Goal: Task Accomplishment & Management: Manage account settings

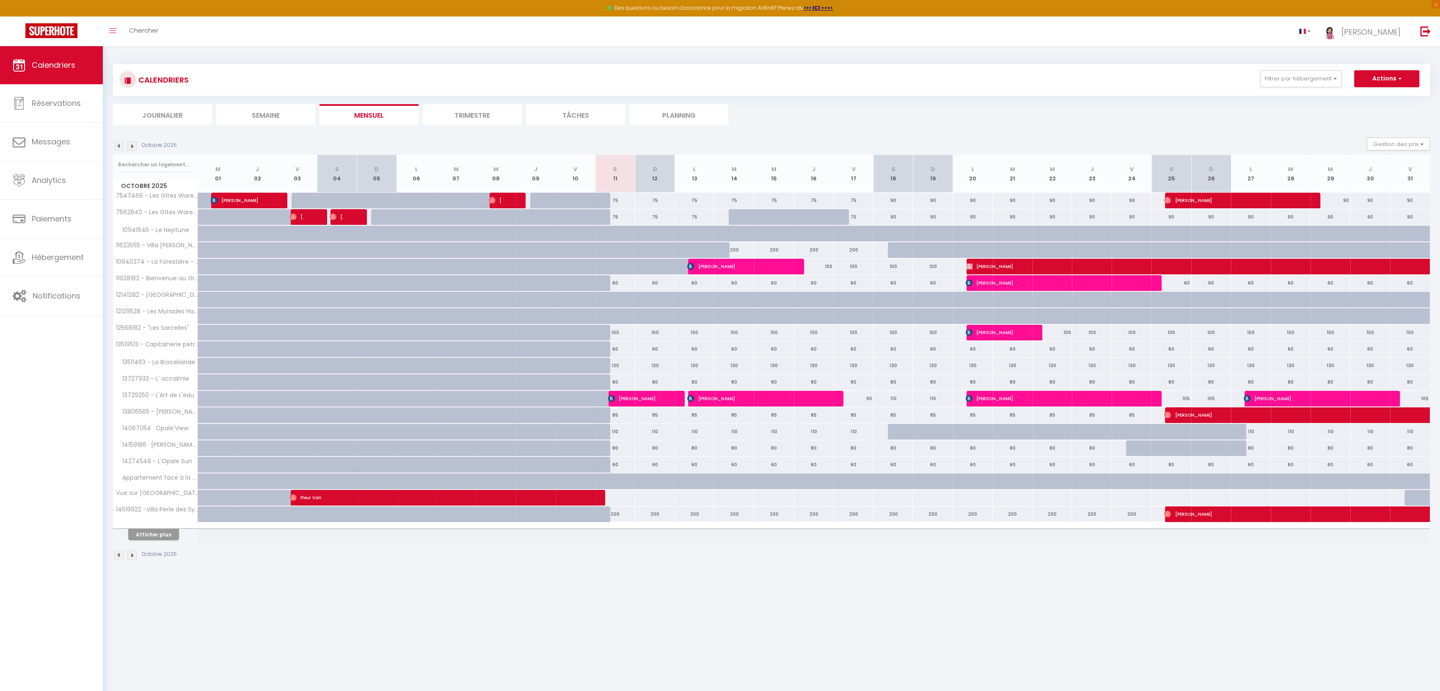
scroll to position [0, 0]
click at [641, 395] on span "[PERSON_NAME]" at bounding box center [634, 398] width 53 height 16
select select "OK"
select select "KO"
select select "1"
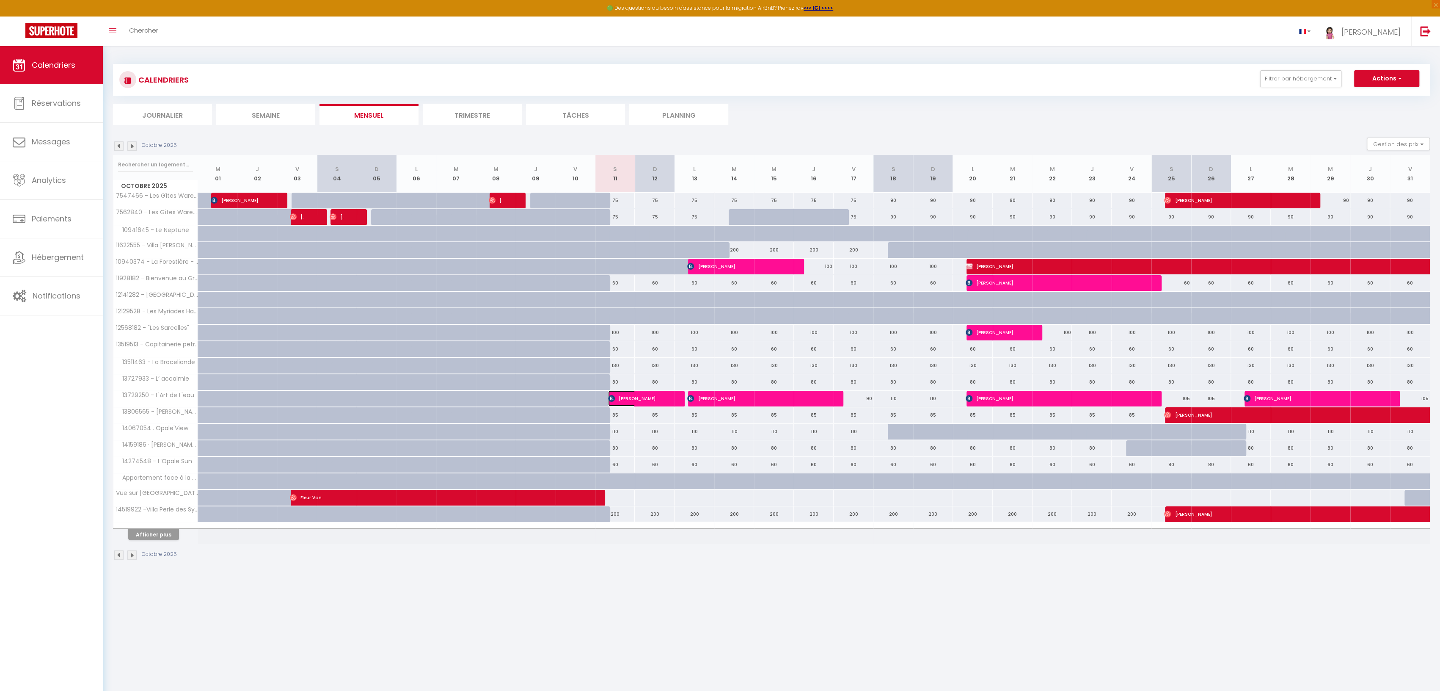
select select "0"
select select "1"
select select
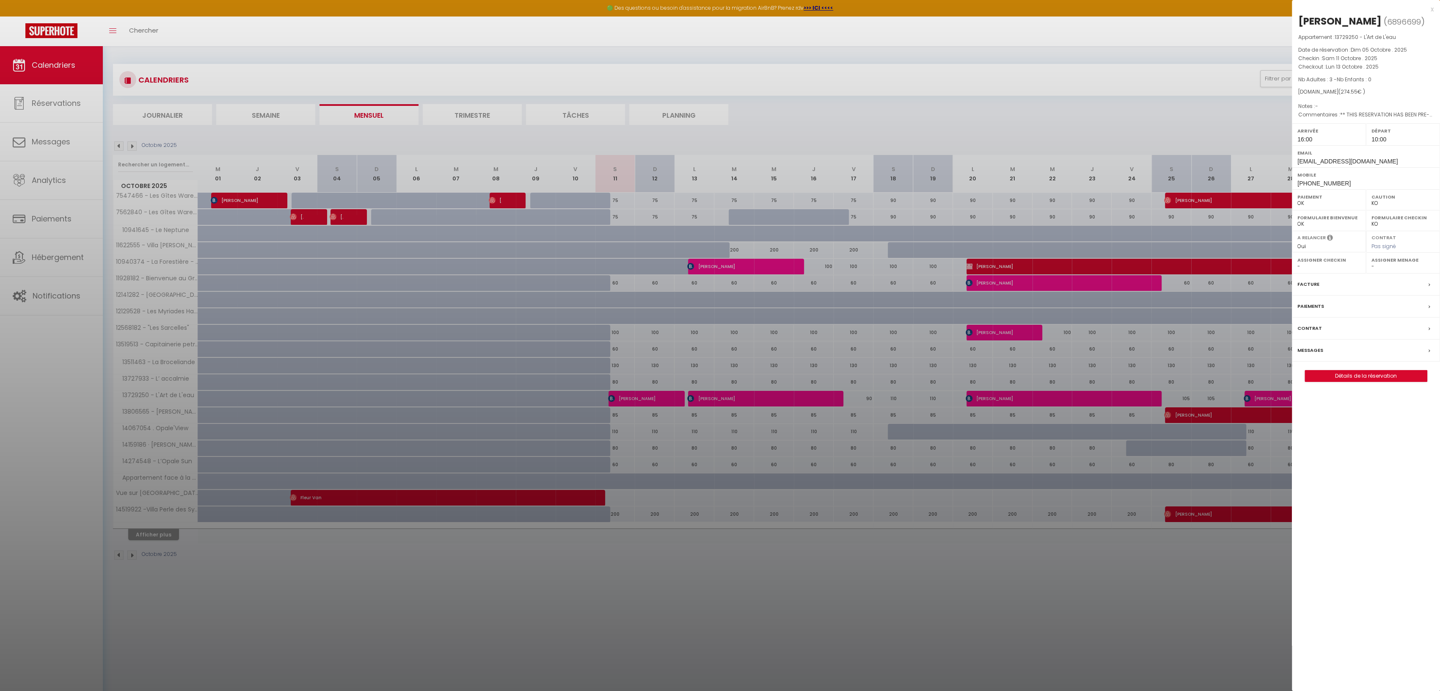
click at [1432, 8] on div "x" at bounding box center [1363, 9] width 142 height 10
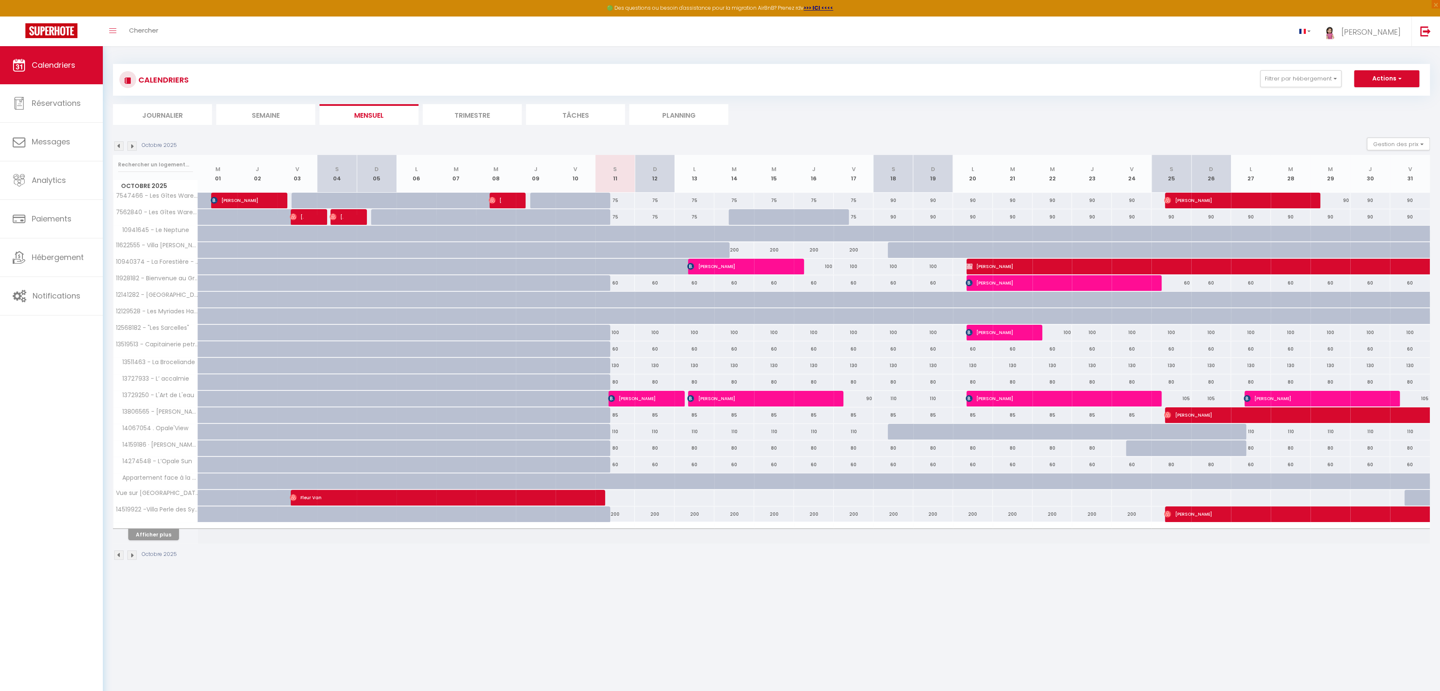
scroll to position [0, 0]
click at [691, 397] on img at bounding box center [690, 398] width 7 height 7
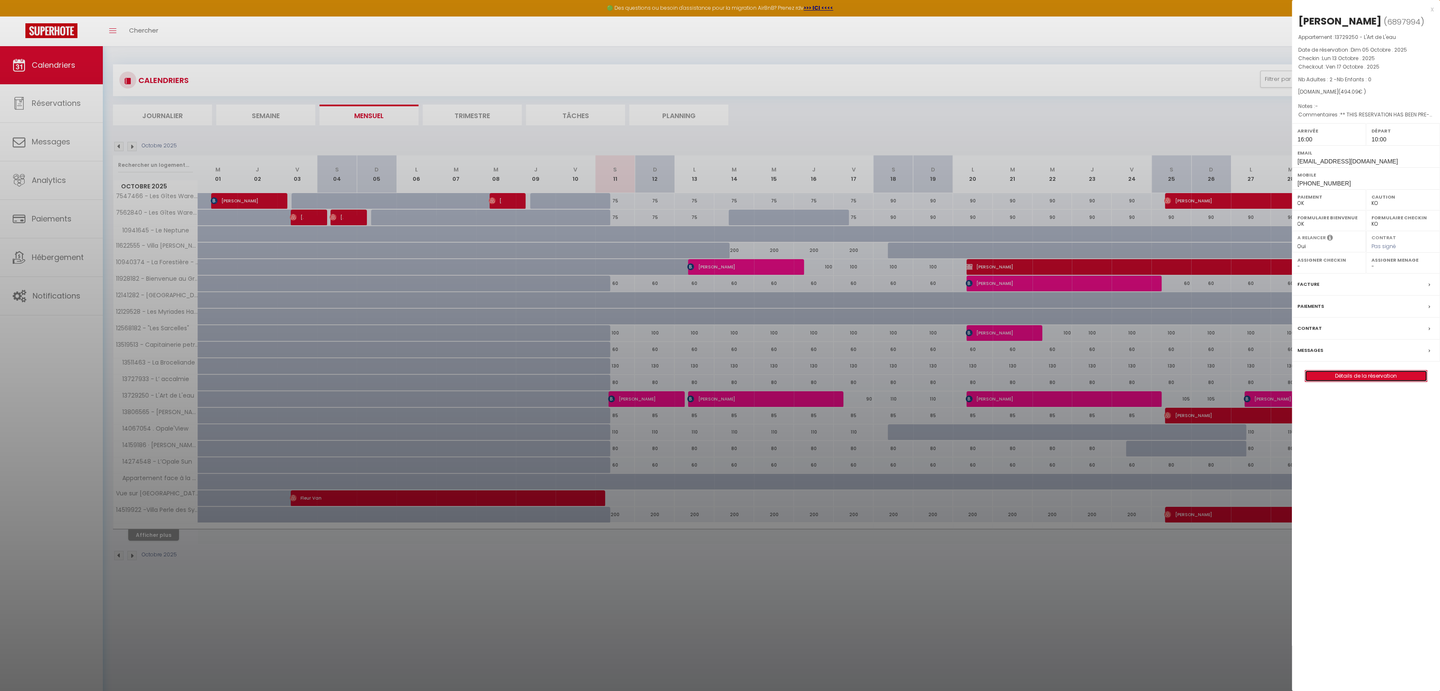
click at [1350, 370] on link "Détails de la réservation" at bounding box center [1366, 375] width 122 height 11
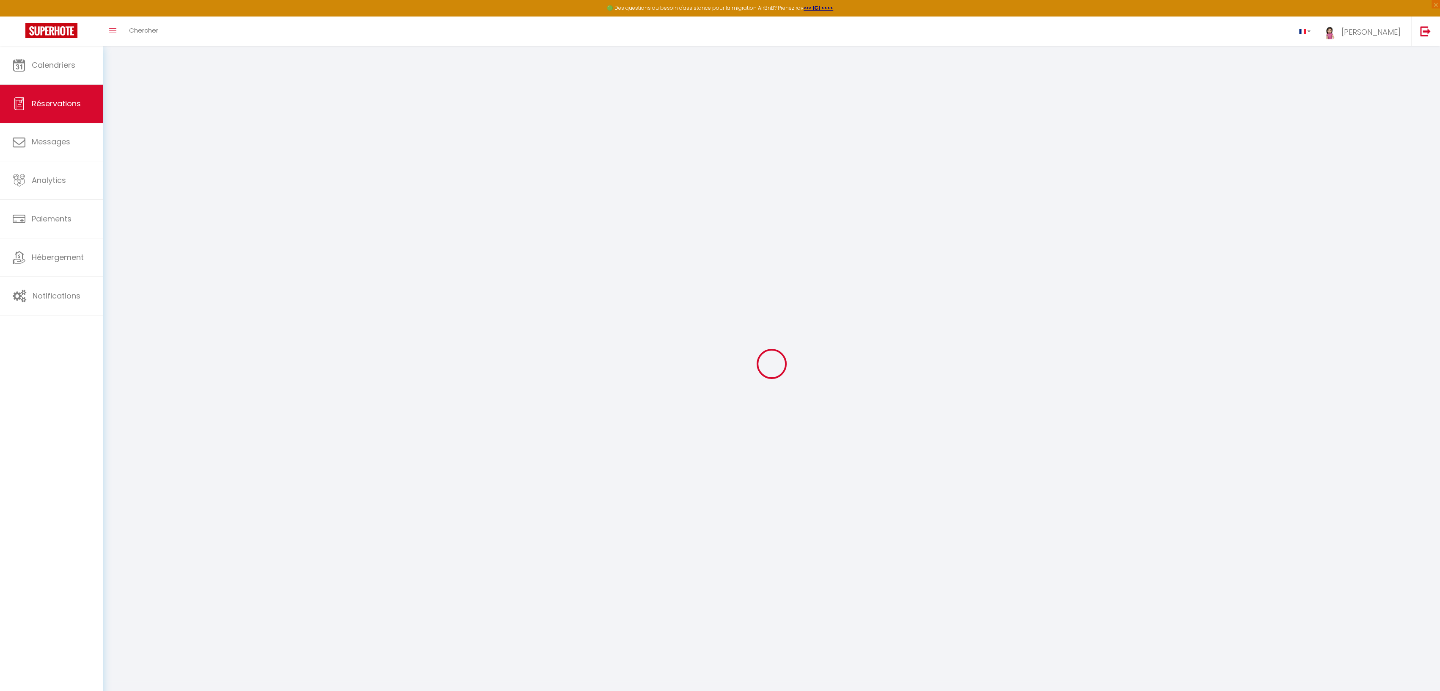
type input "[PERSON_NAME]"
type input "Ragasse"
type input "[EMAIL_ADDRESS][DOMAIN_NAME]"
type input "[PHONE_NUMBER]"
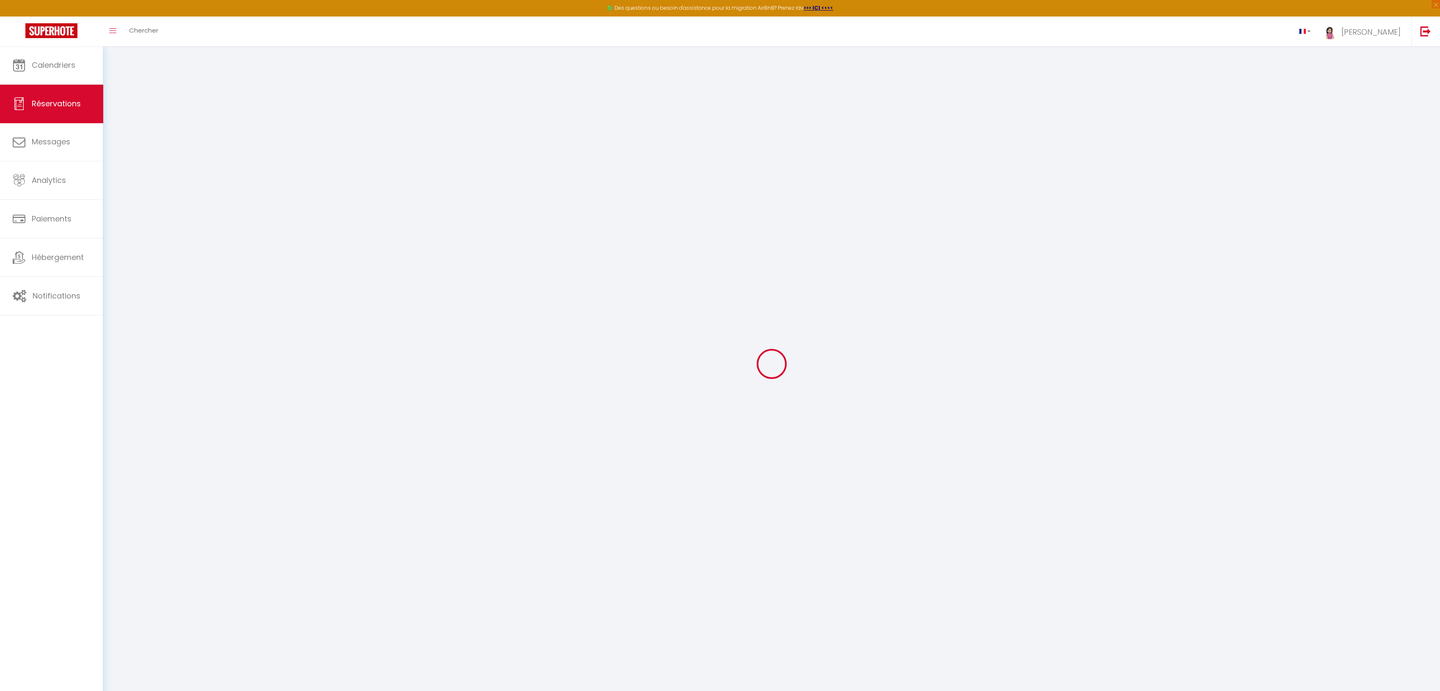
type input "[PHONE_NUMBER]"
select select "FR"
type input "71.25"
type input "6.92"
select select "62203"
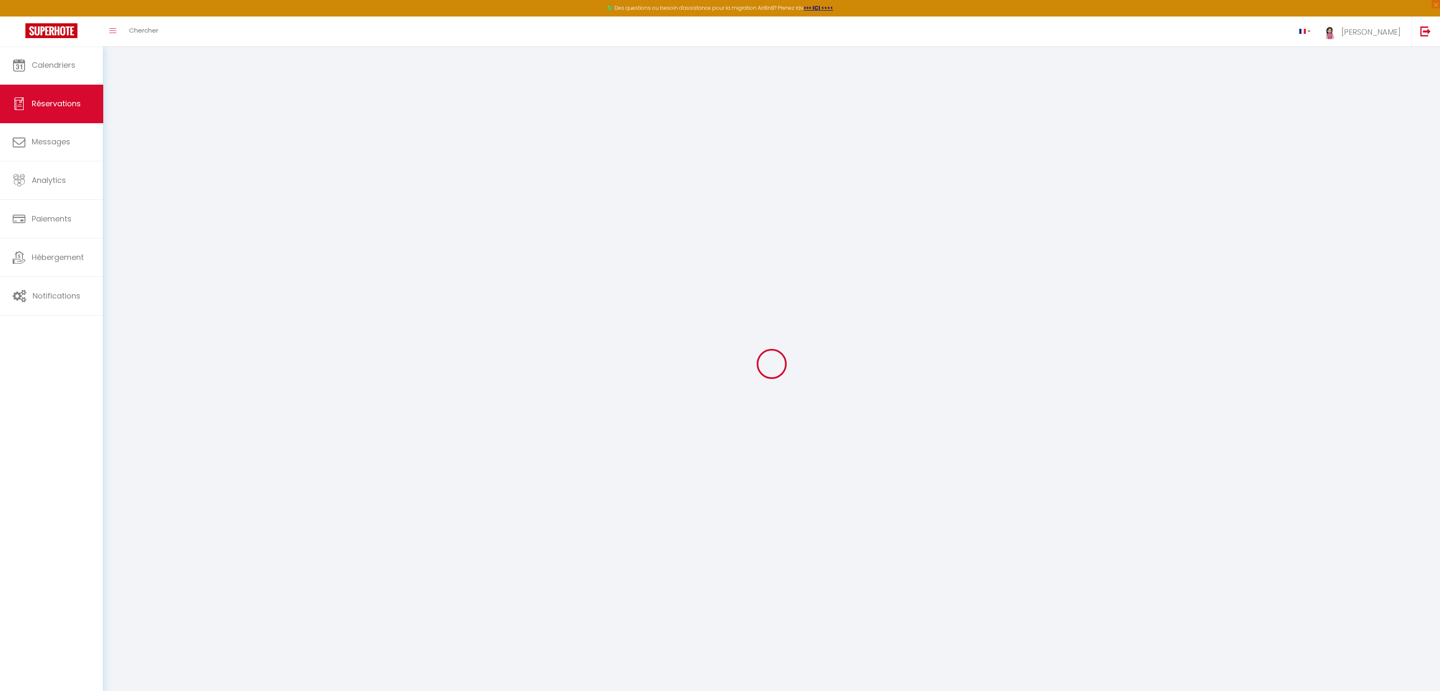
select select "1"
select select
type input "2"
select select "12"
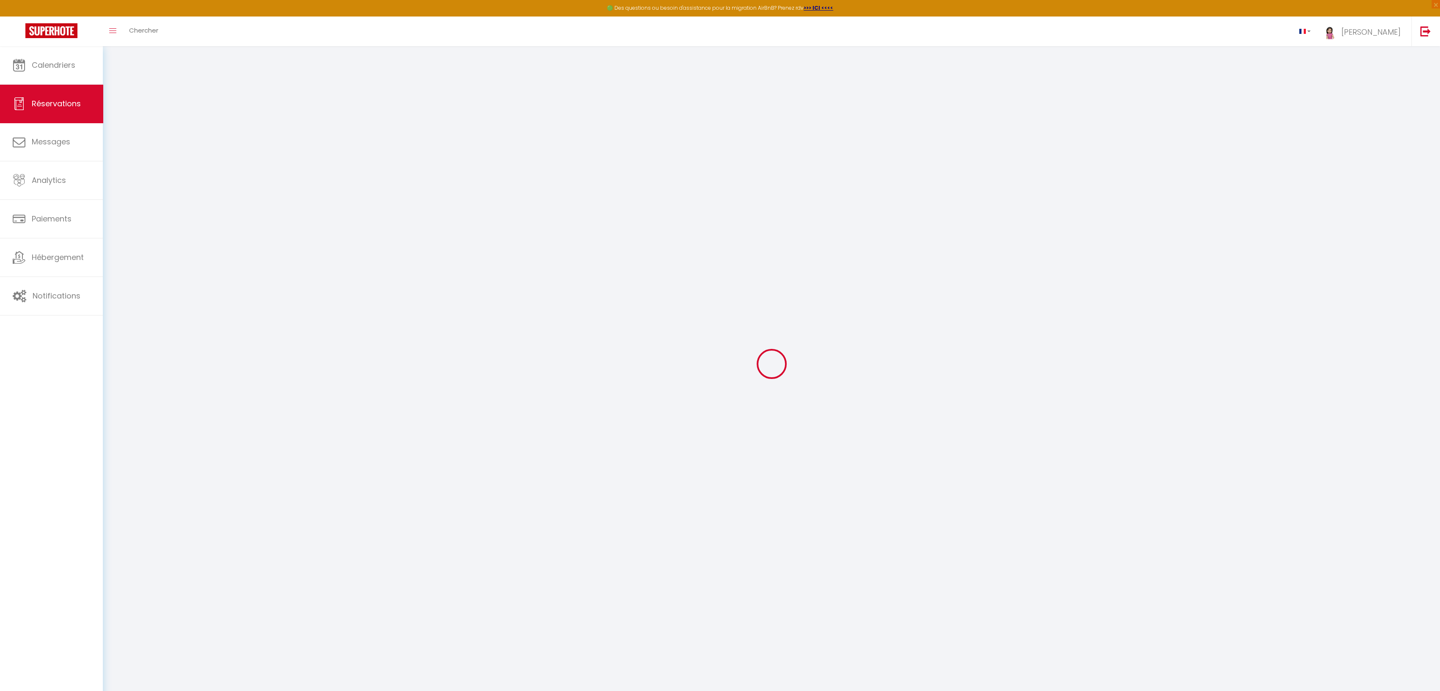
select select
type input "420"
checkbox input "false"
select select "2"
type input "0"
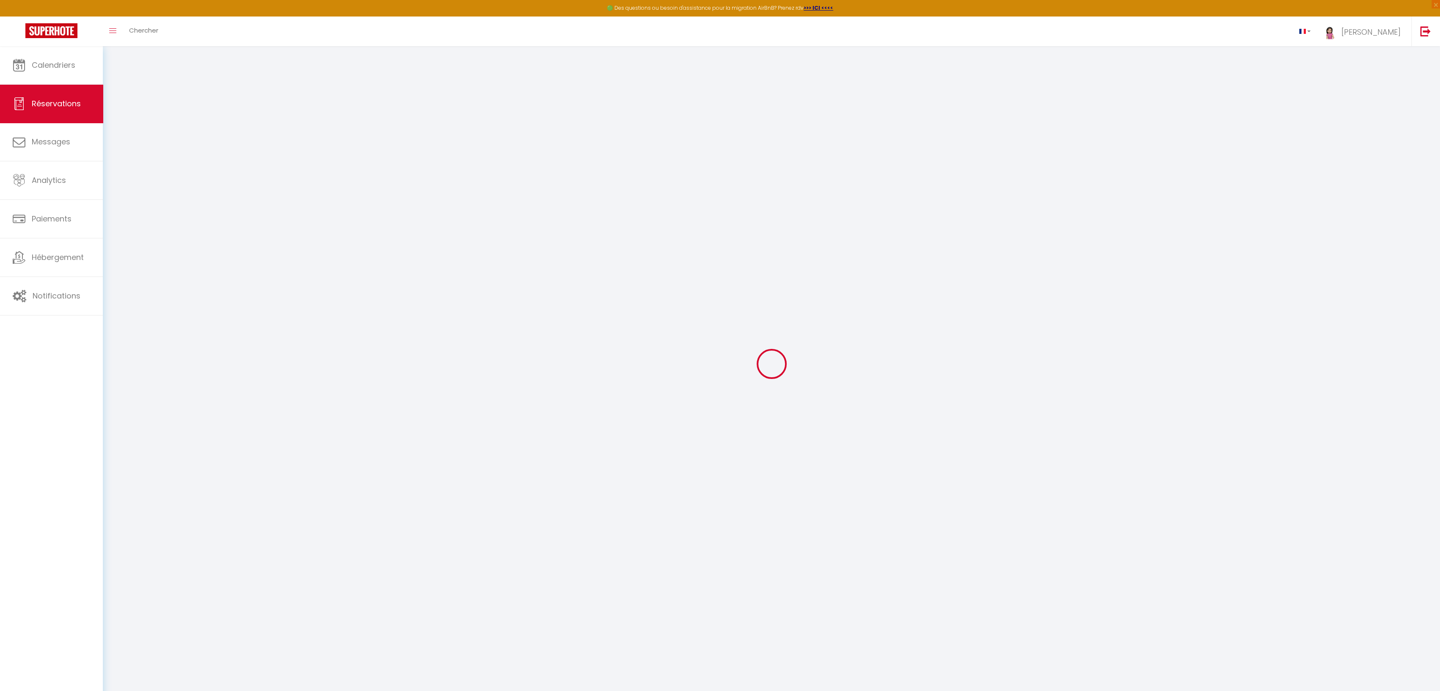
type input "0"
select select
select select "14"
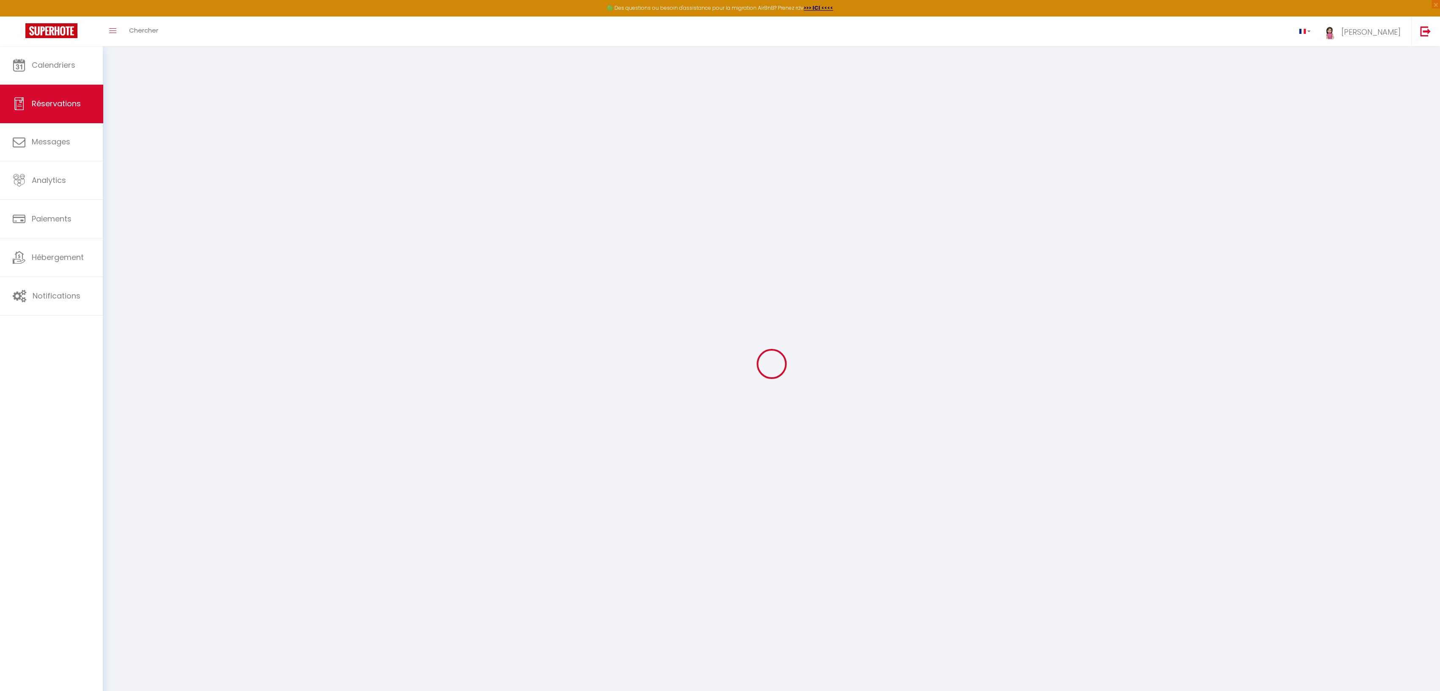
checkbox input "false"
select select
checkbox input "false"
select select
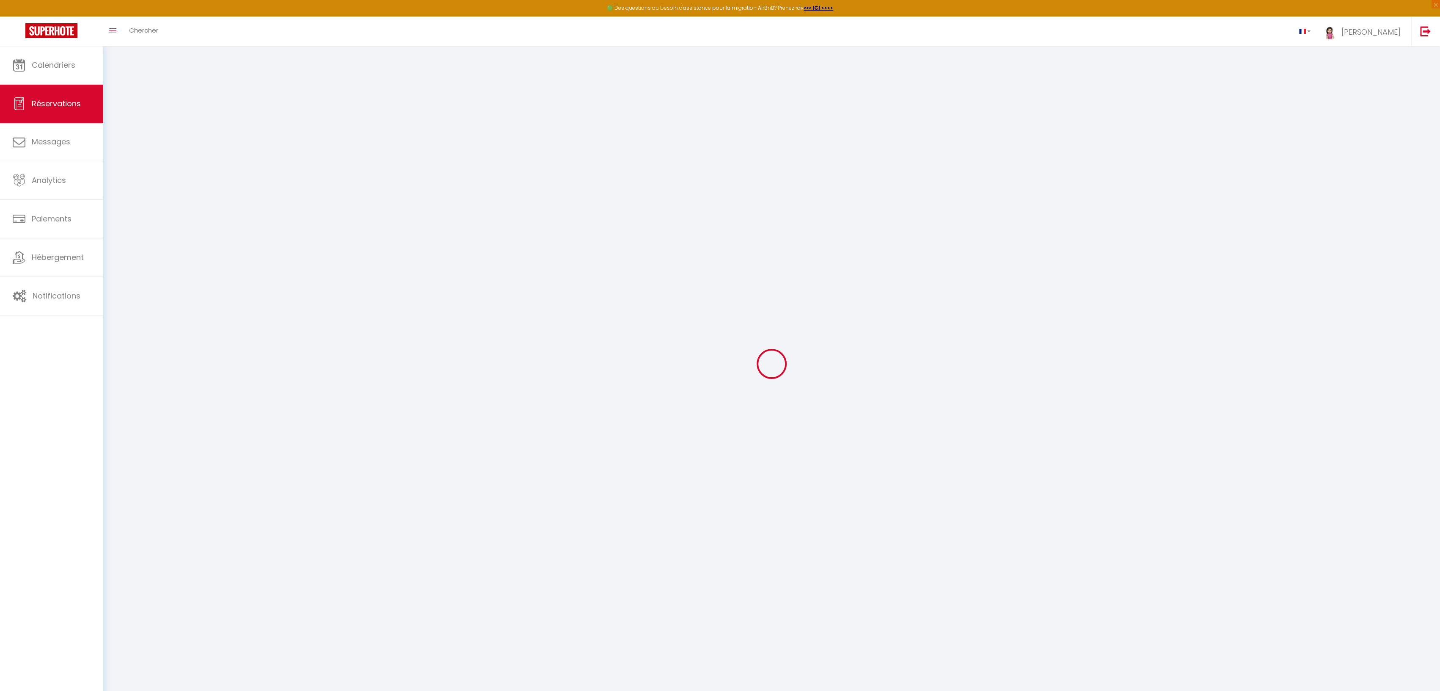
select select
checkbox input "false"
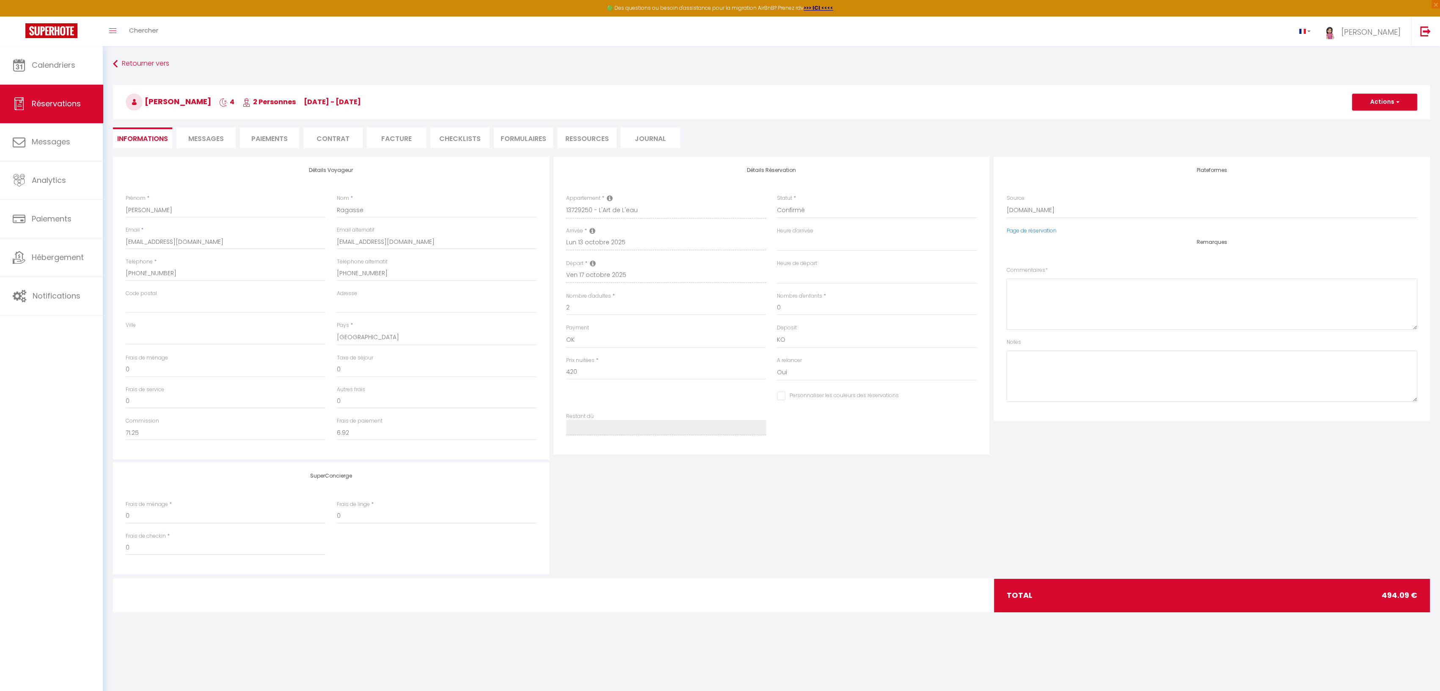
select select
checkbox input "false"
type textarea "** THIS RESERVATION HAS BEEN PRE-PAID ** BOOKING NOTE : Payment charge is EUR 6…"
type input "55"
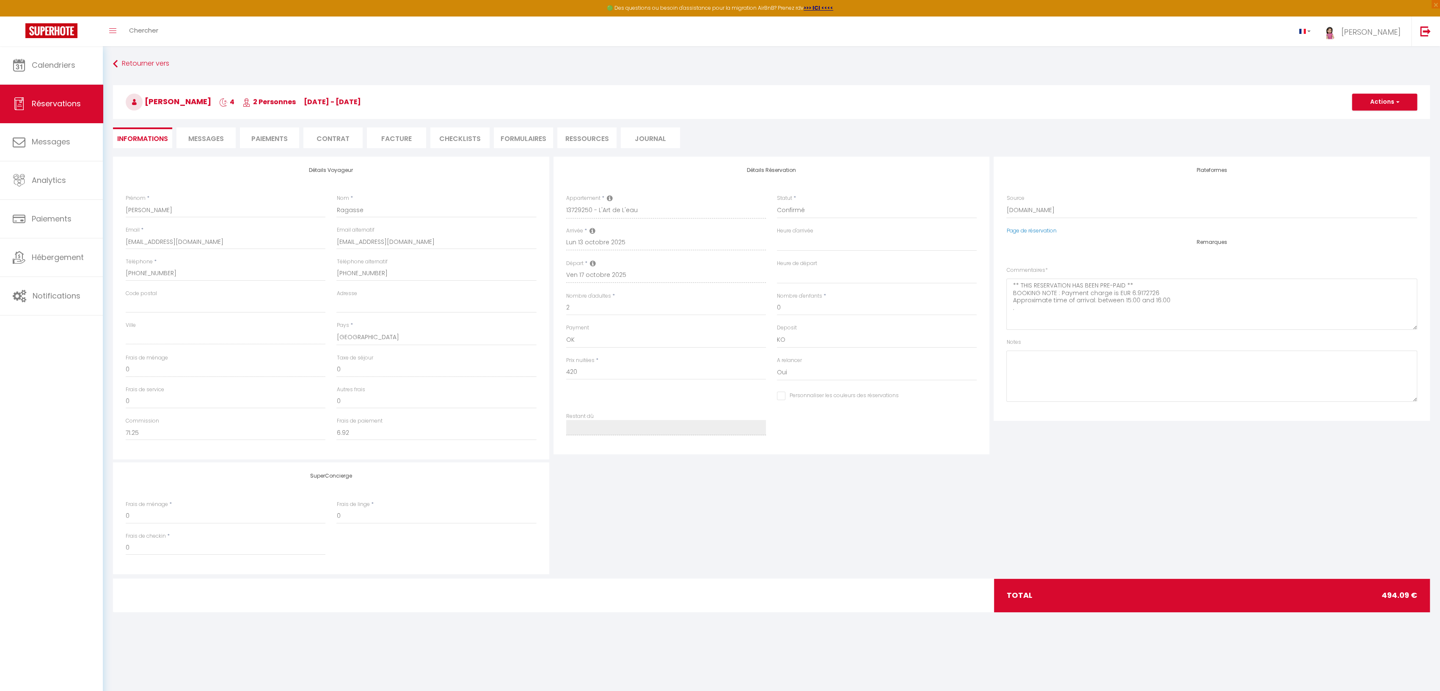
type input "19.09"
select select
checkbox input "false"
select select "16:00"
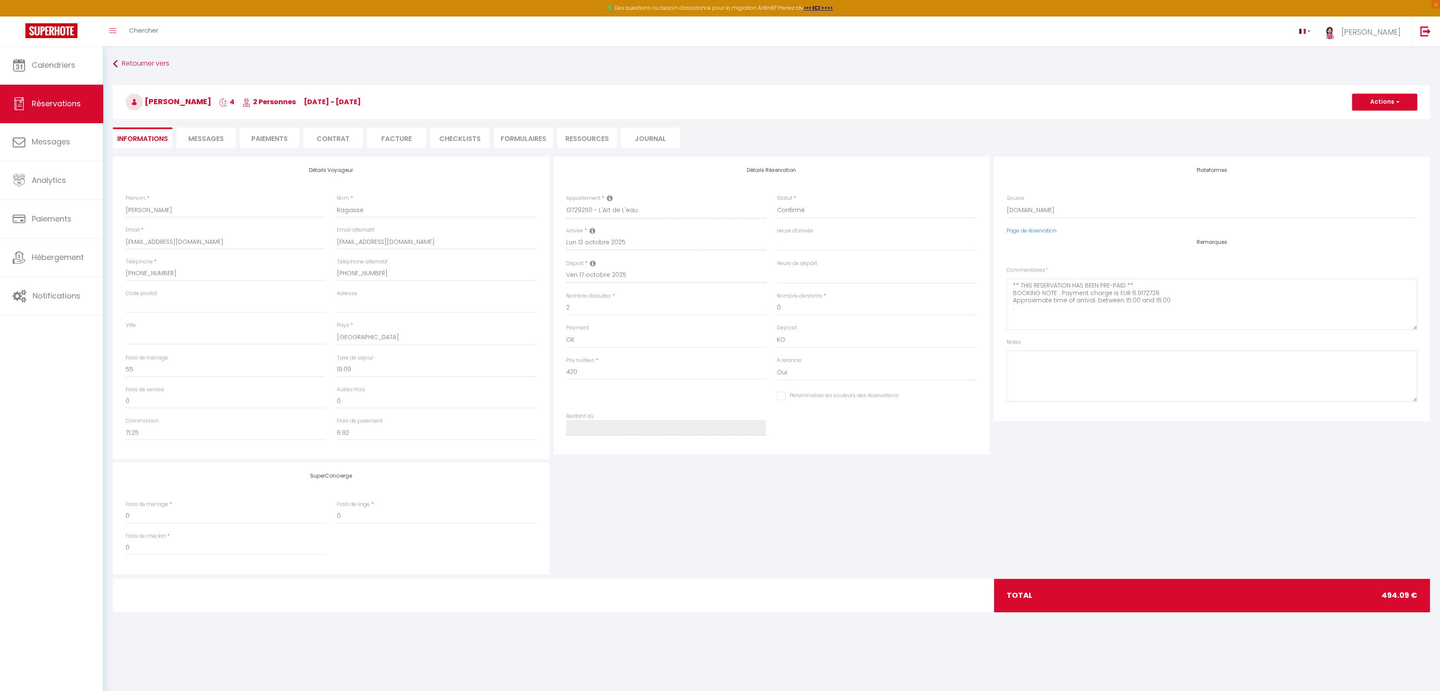
select select "10:00"
click at [196, 136] on span "Messages" at bounding box center [206, 139] width 36 height 10
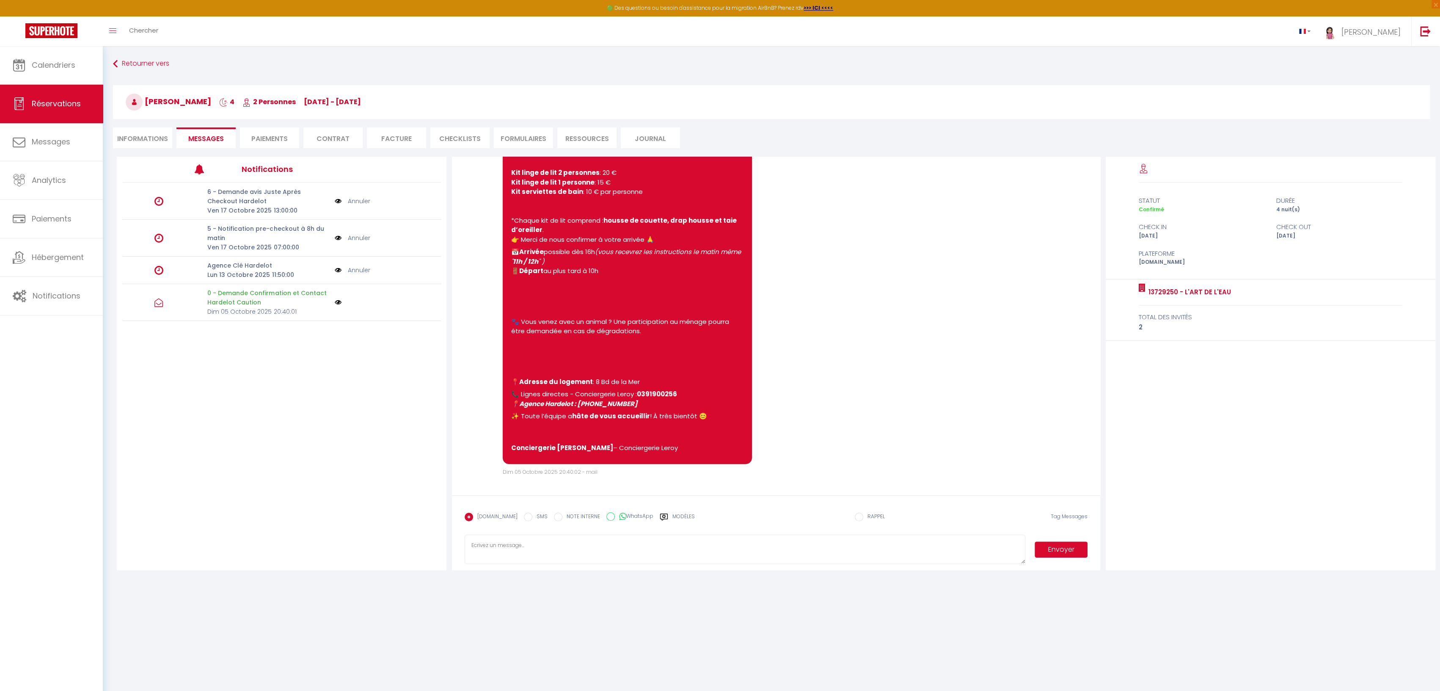
scroll to position [46, 0]
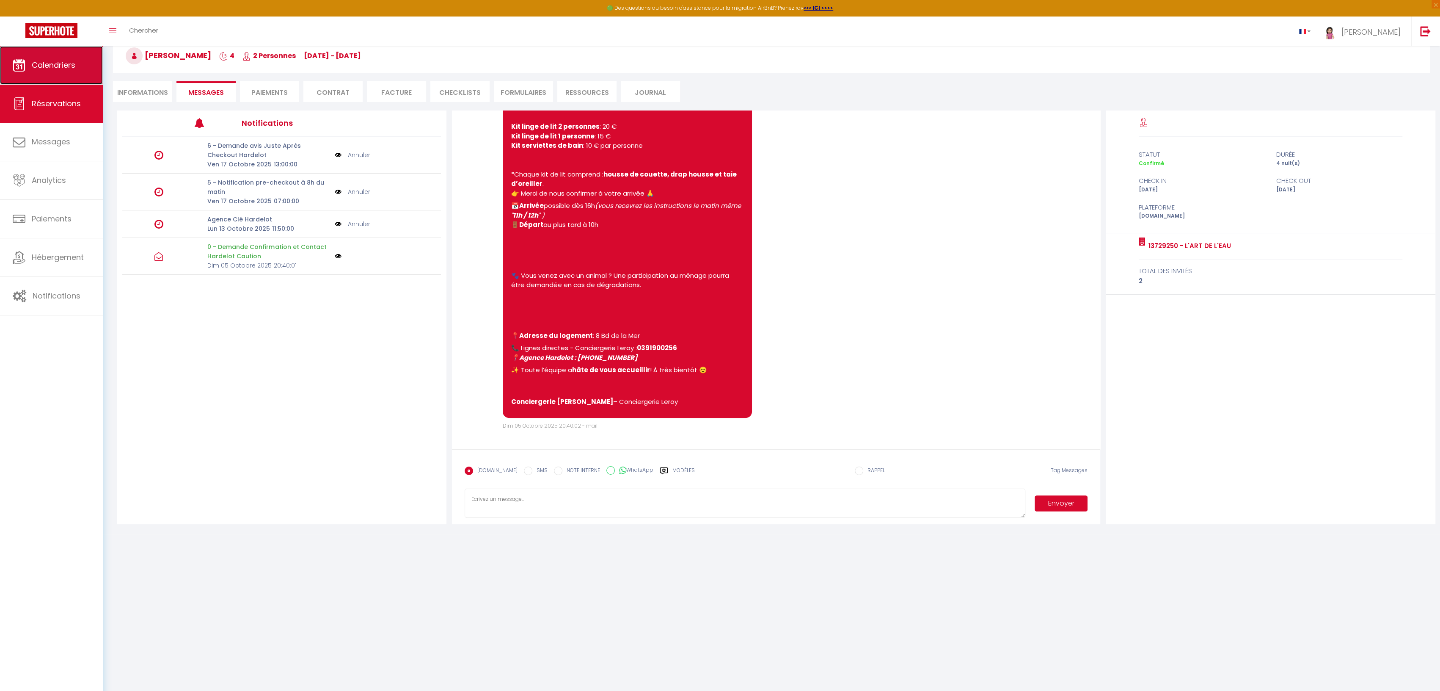
click at [65, 63] on span "Calendriers" at bounding box center [54, 65] width 44 height 11
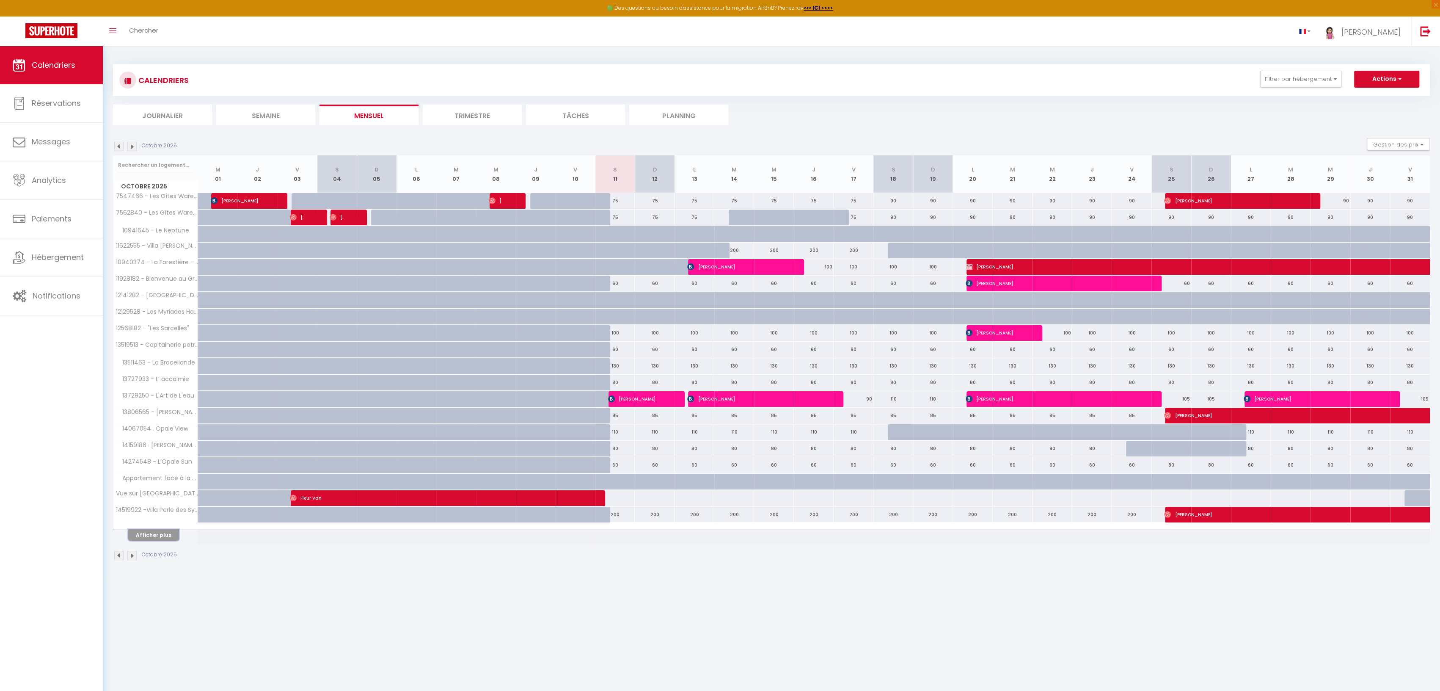
click at [154, 532] on button "Afficher plus" at bounding box center [153, 534] width 51 height 11
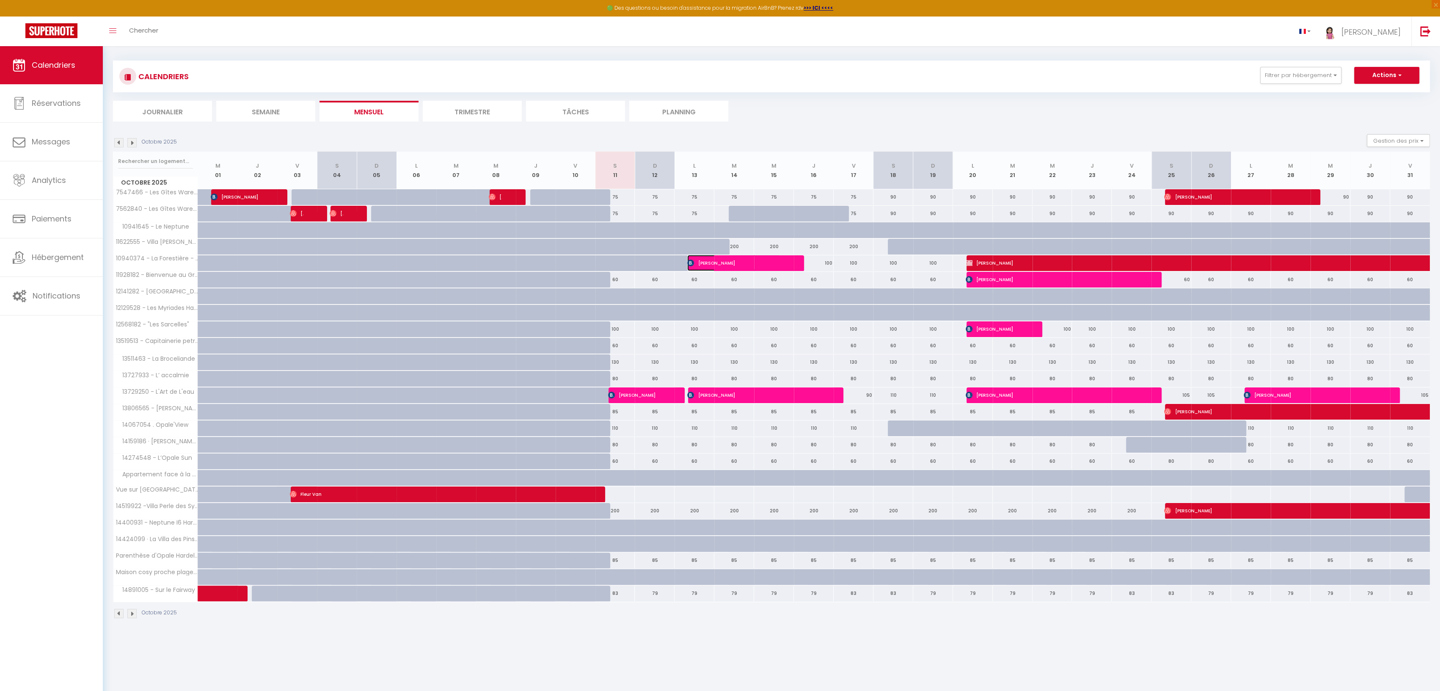
click at [700, 263] on span "[PERSON_NAME]" at bounding box center [733, 263] width 93 height 16
select select "OK"
select select "KO"
select select "1"
select select "0"
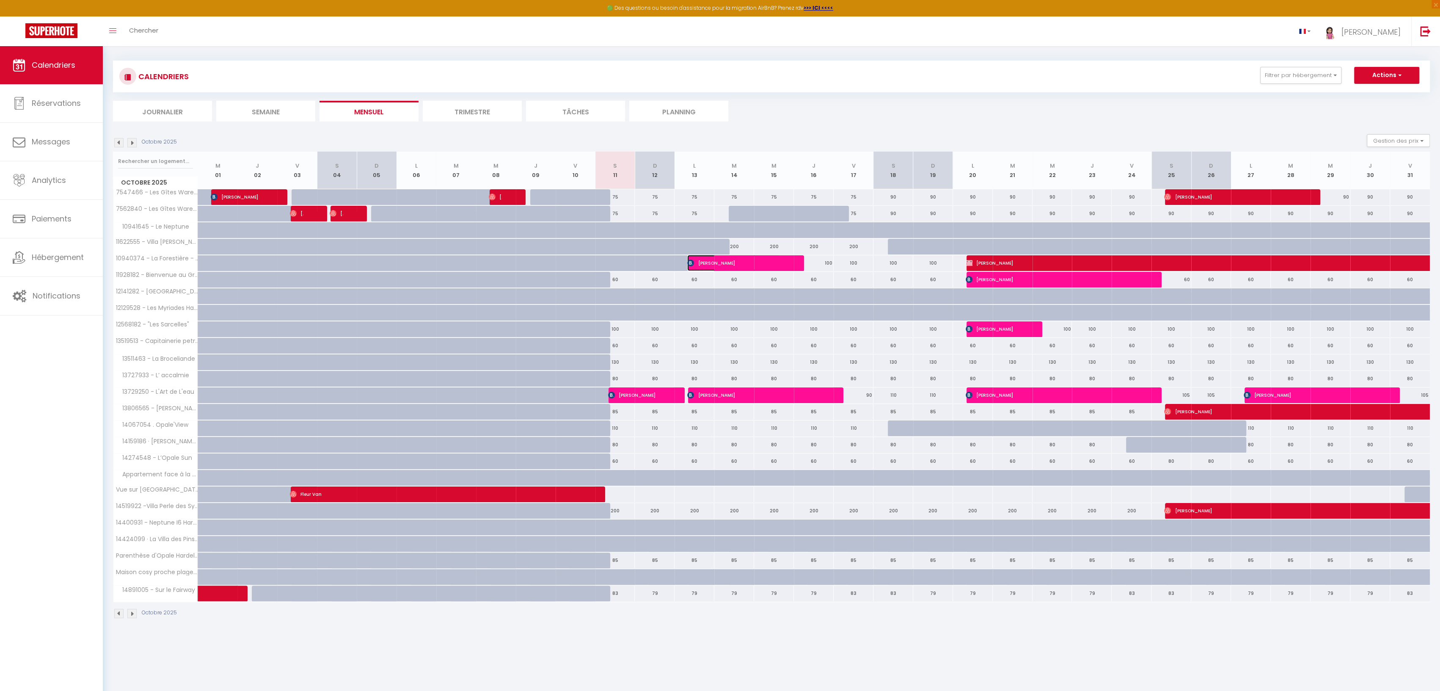
select select "1"
select select
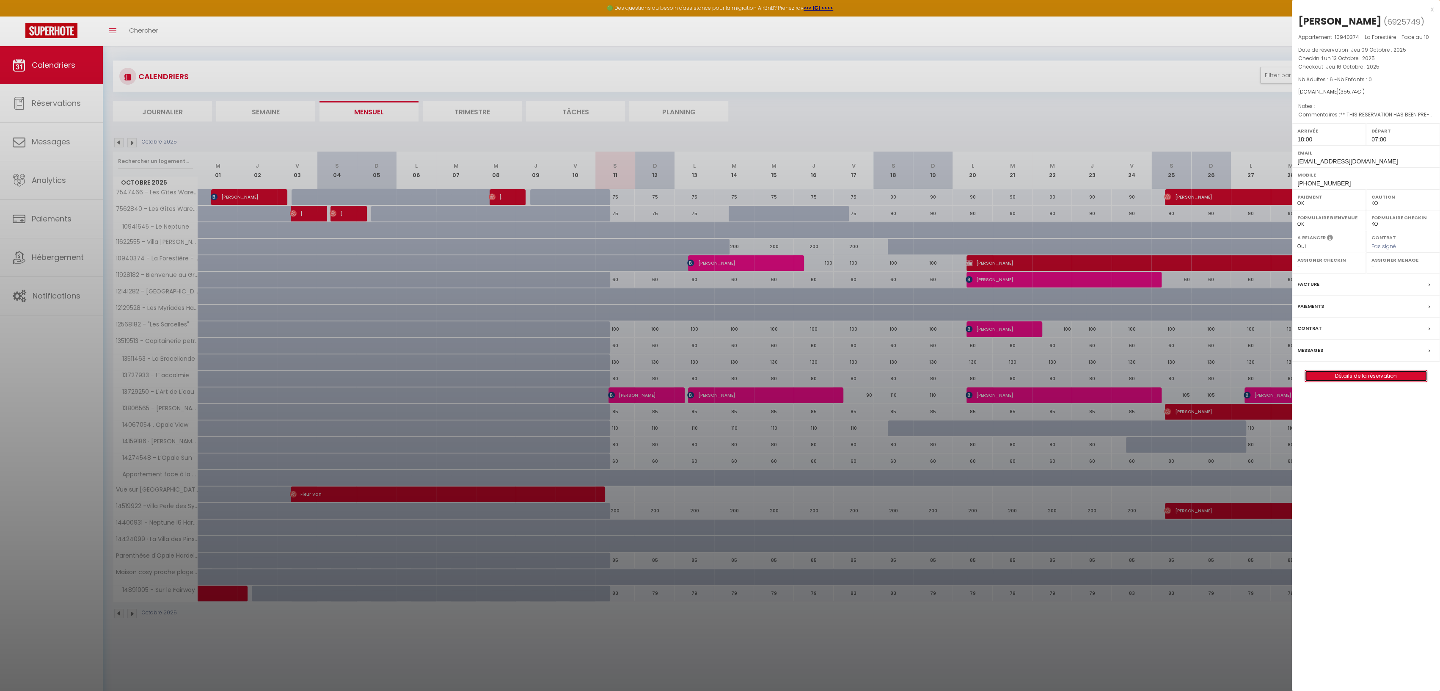
click at [1351, 371] on link "Détails de la réservation" at bounding box center [1366, 375] width 122 height 11
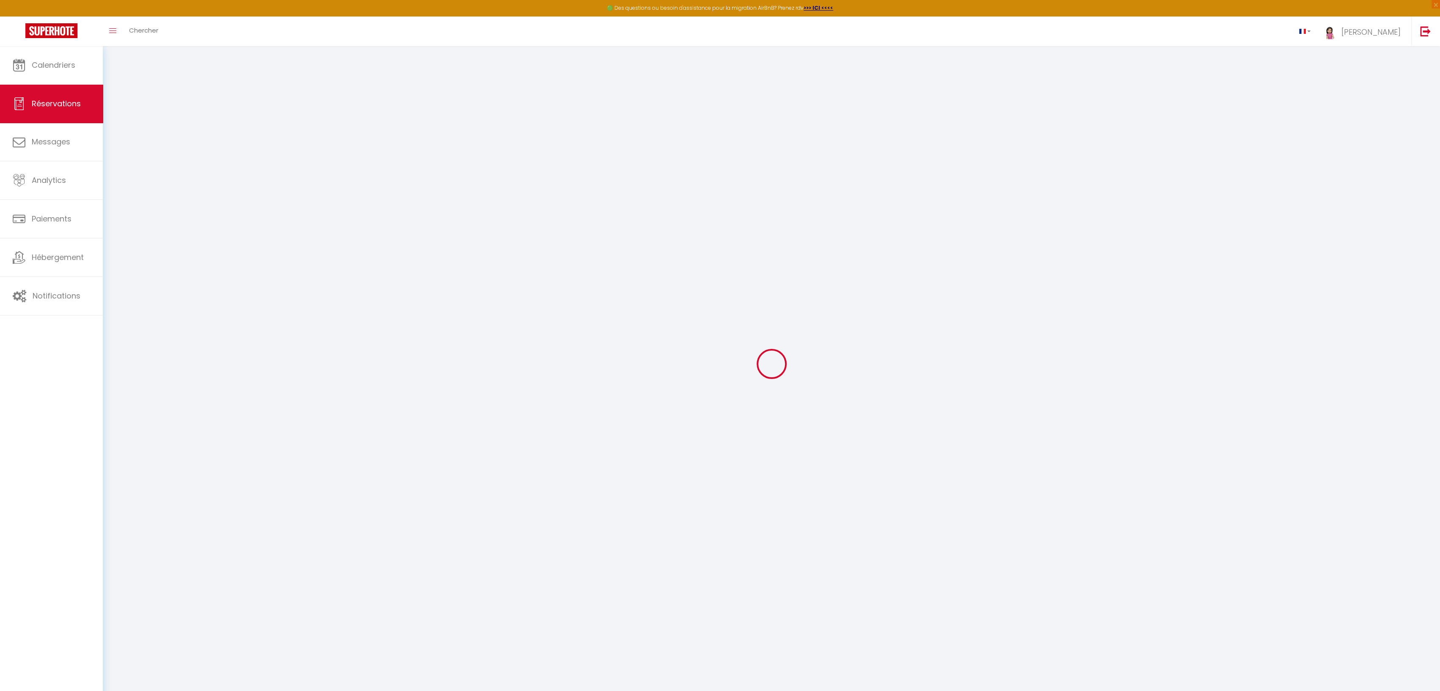
select select
select select "14"
checkbox input "false"
select select
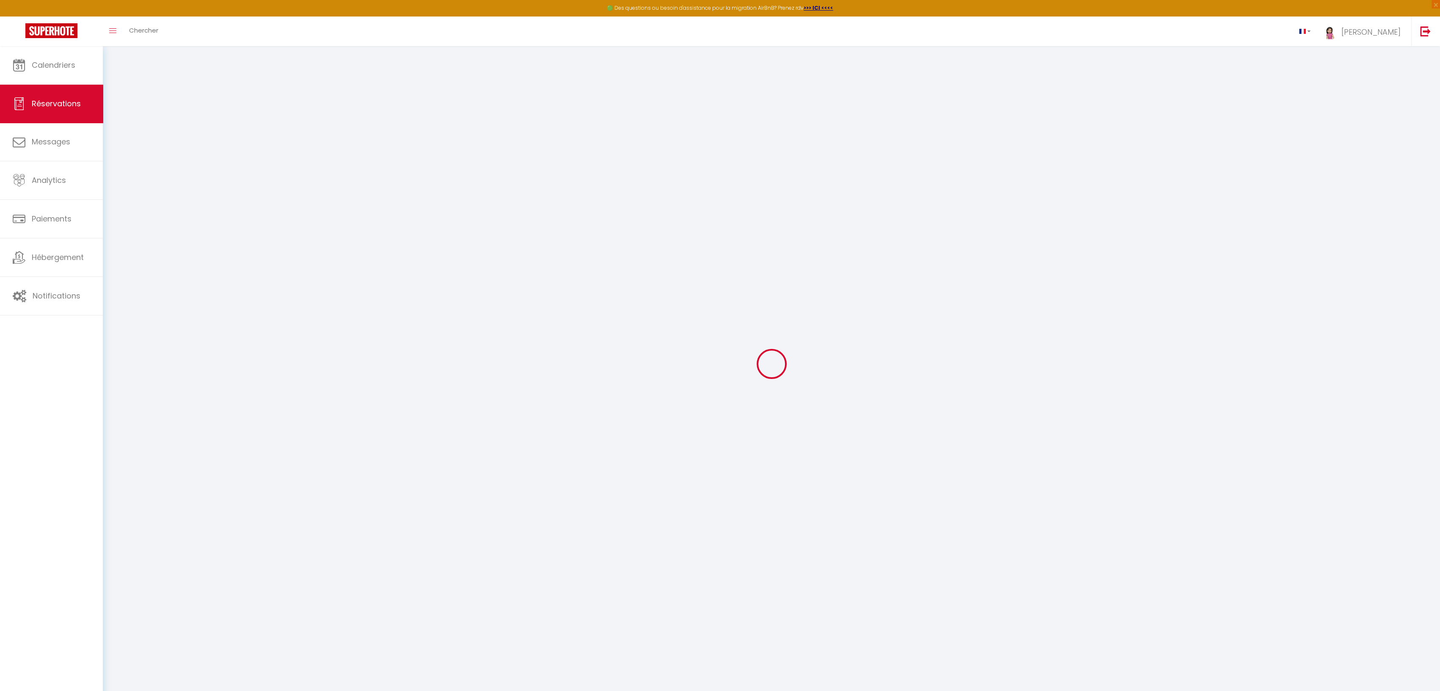
select select
checkbox input "false"
select select
checkbox input "false"
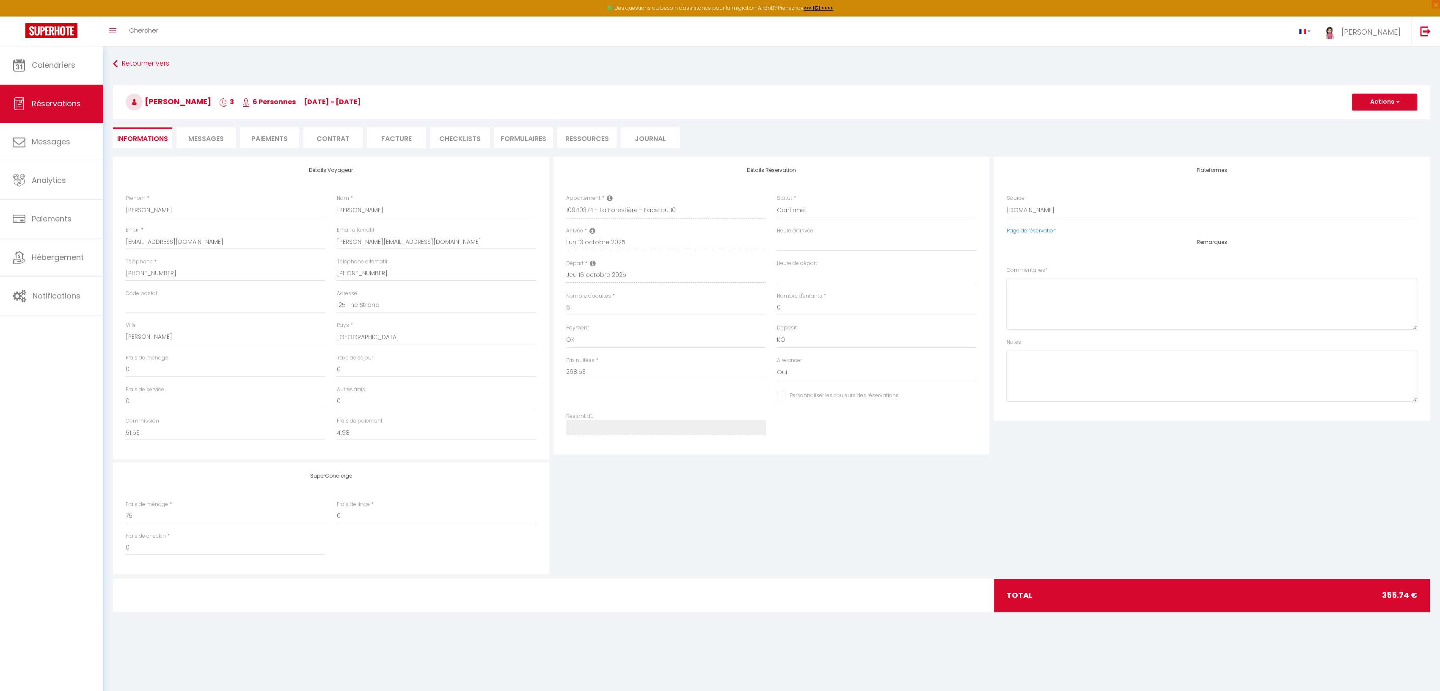
select select
checkbox input "false"
type textarea "** THIS RESERVATION HAS BEEN PRE-PAID ** BOOKING NOTE : Payment charge is EUR 4…"
type input "75"
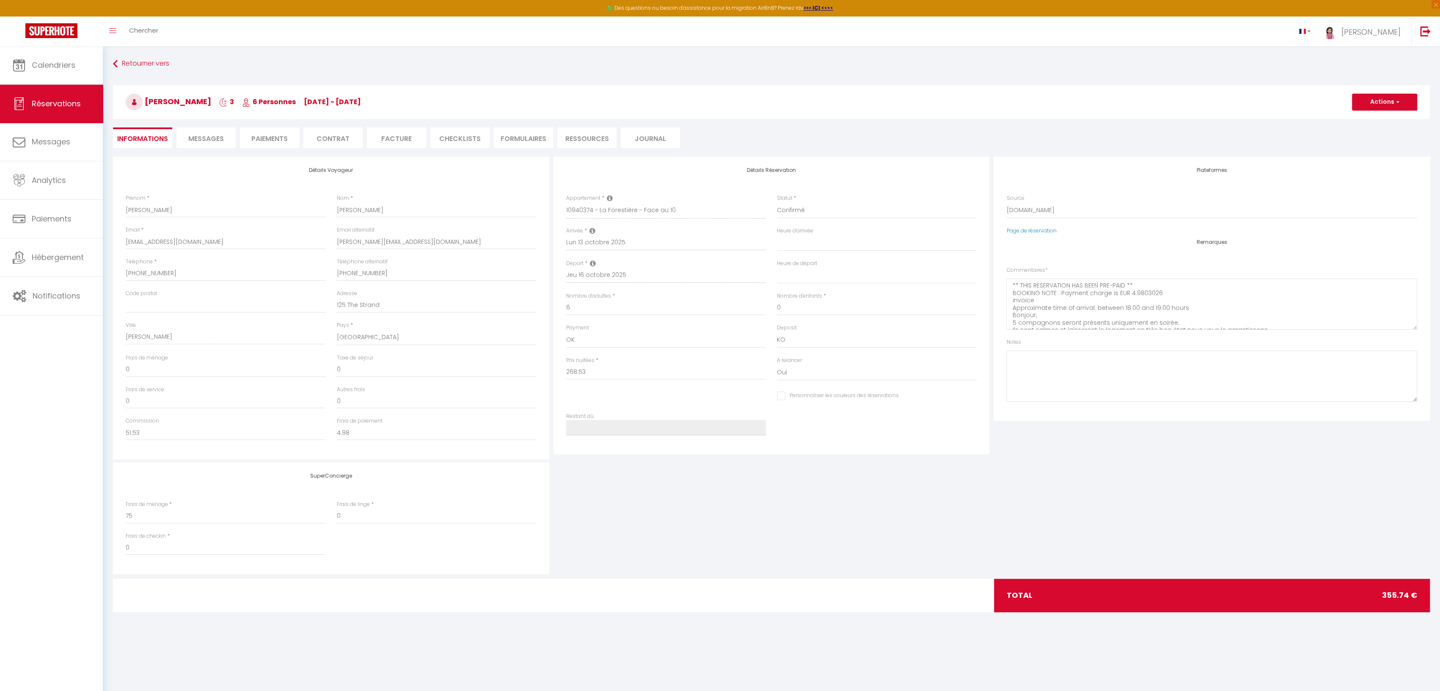
type input "12.21"
select select
checkbox input "false"
select select "18:00"
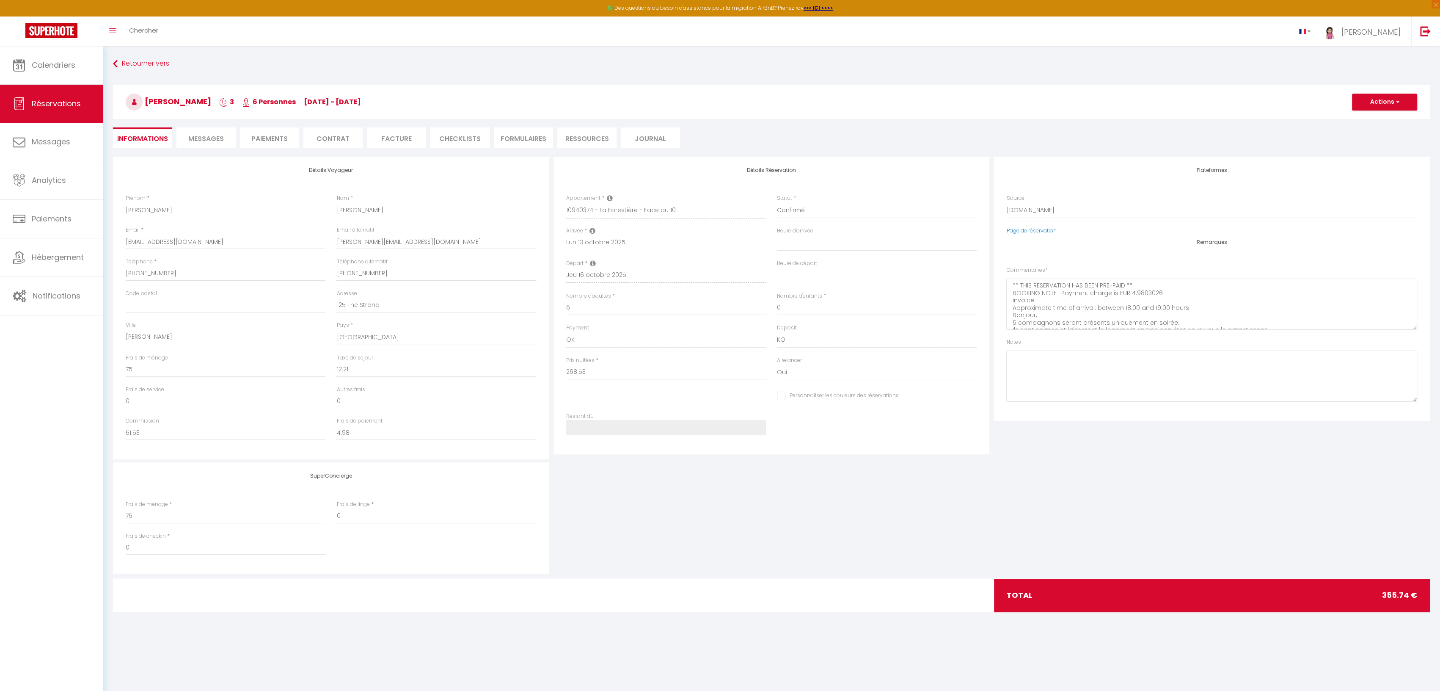
select select "07:00"
click at [59, 62] on span "Calendriers" at bounding box center [54, 65] width 44 height 11
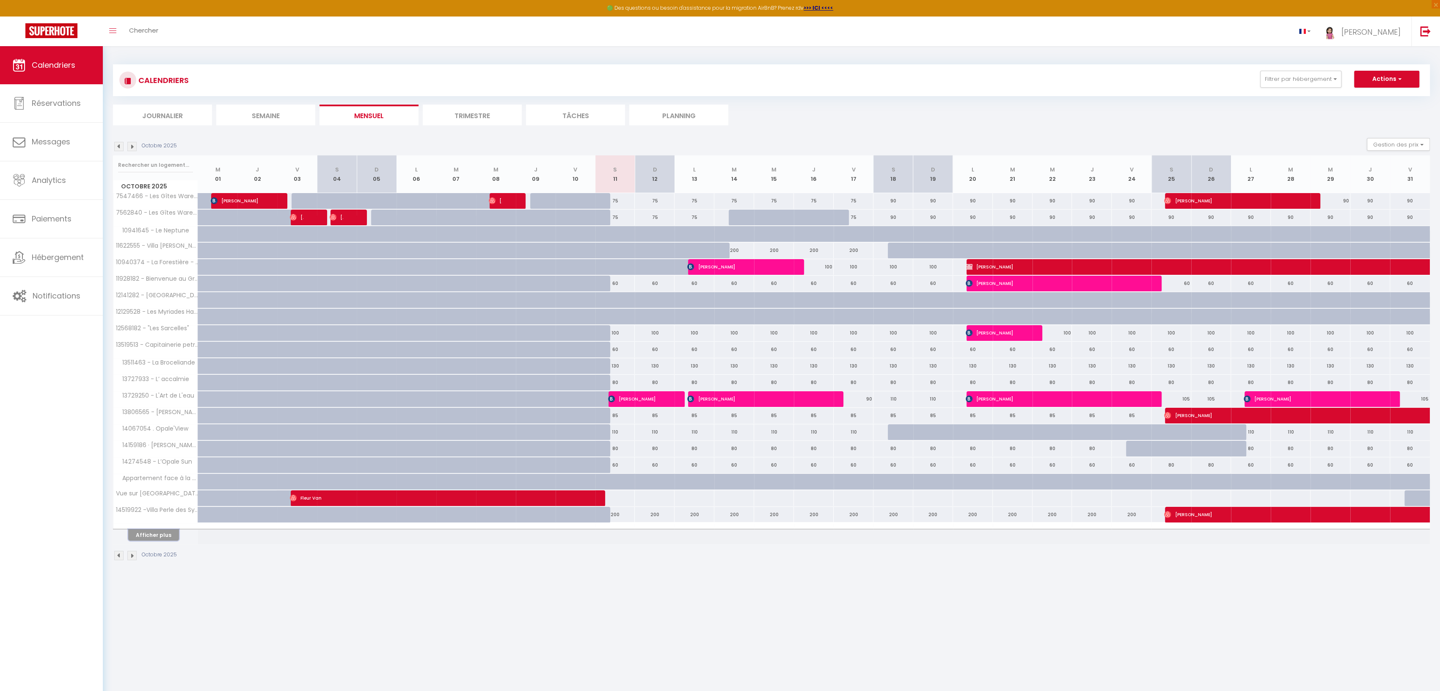
click at [148, 530] on button "Afficher plus" at bounding box center [153, 534] width 51 height 11
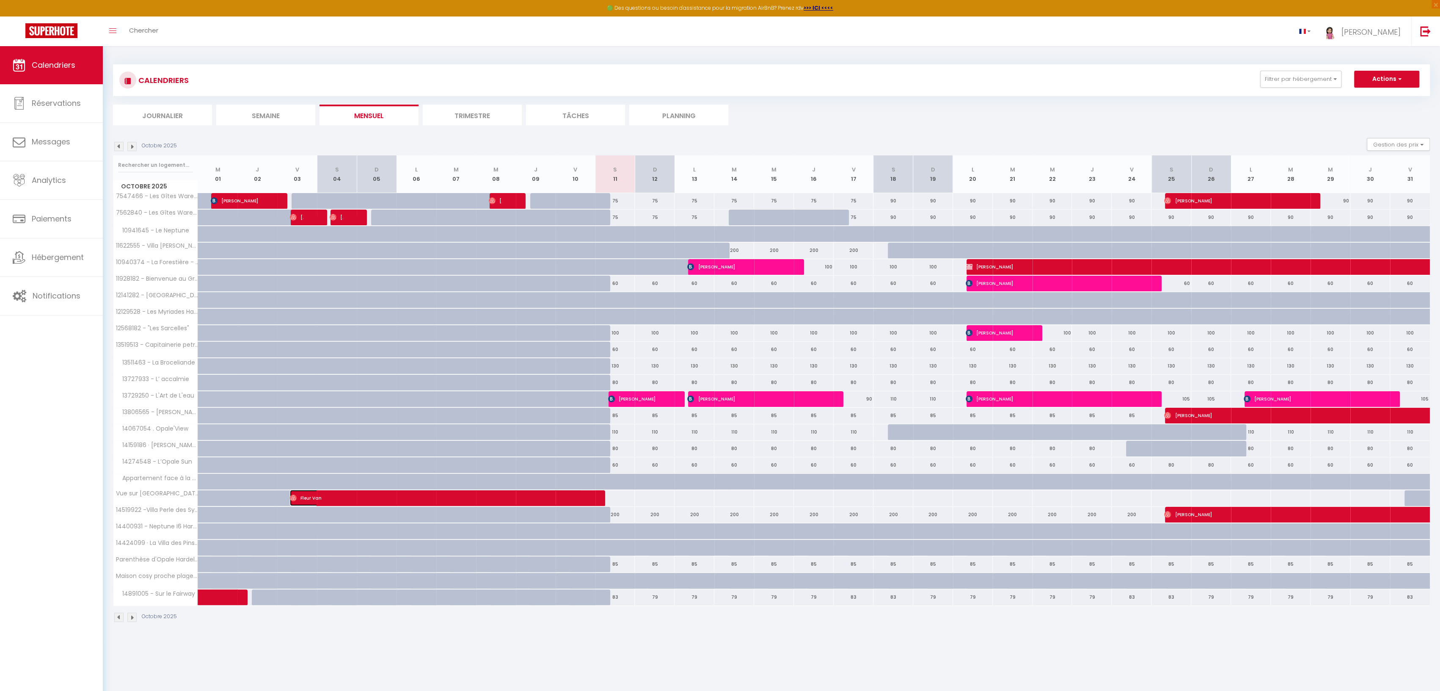
click at [293, 494] on img at bounding box center [293, 497] width 7 height 7
select select "OK"
select select "0"
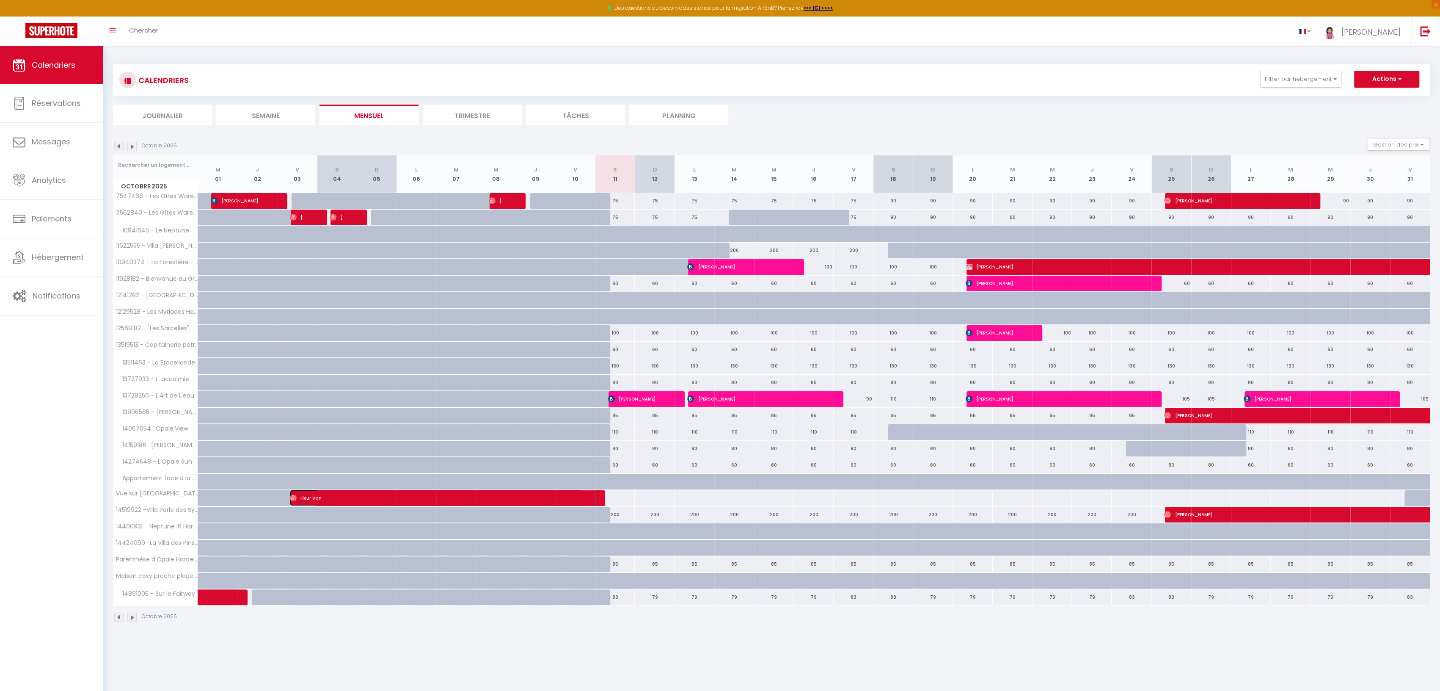
select select "1"
select select
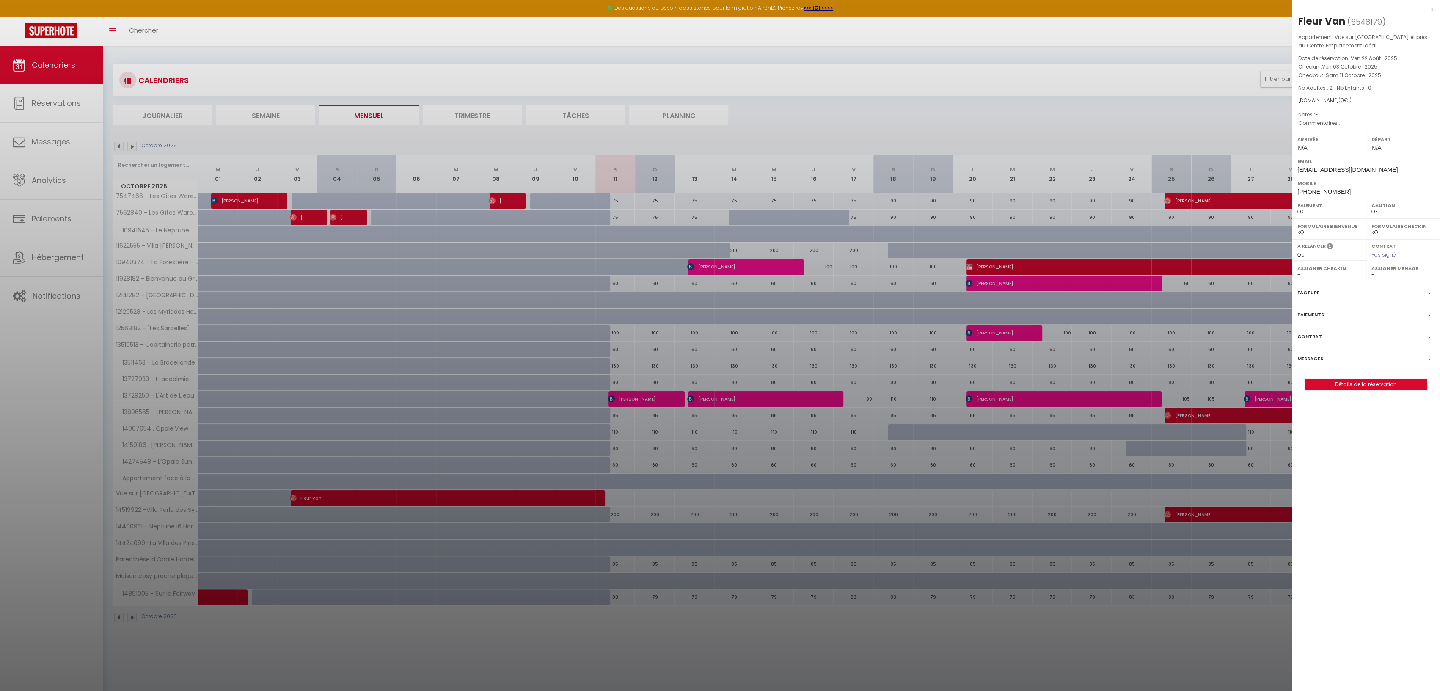
click at [1433, 8] on div "x" at bounding box center [1363, 9] width 142 height 10
